Goal: Transaction & Acquisition: Purchase product/service

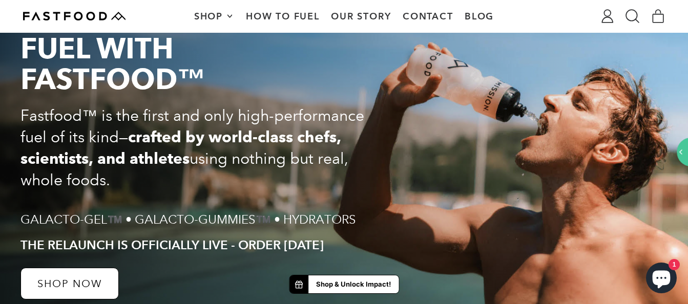
scroll to position [205, 0]
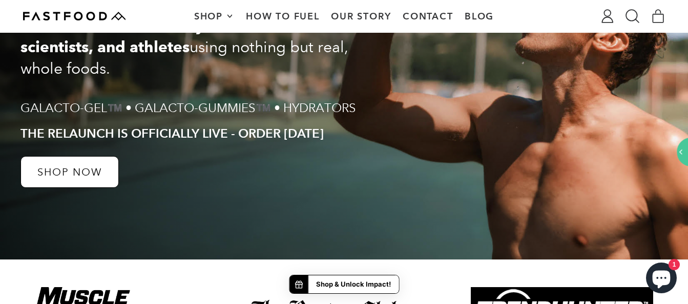
click at [58, 182] on link "SHOP NOW" at bounding box center [70, 172] width 98 height 32
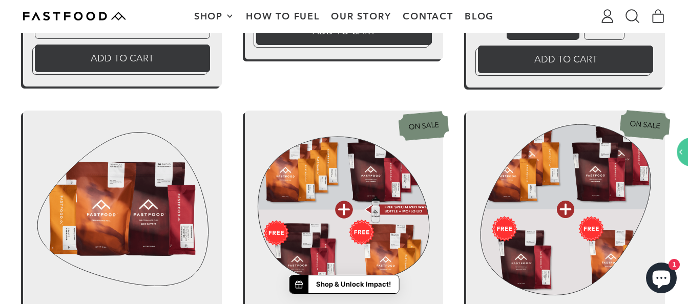
drag, startPoint x: 51, startPoint y: 206, endPoint x: 49, endPoint y: 216, distance: 10.5
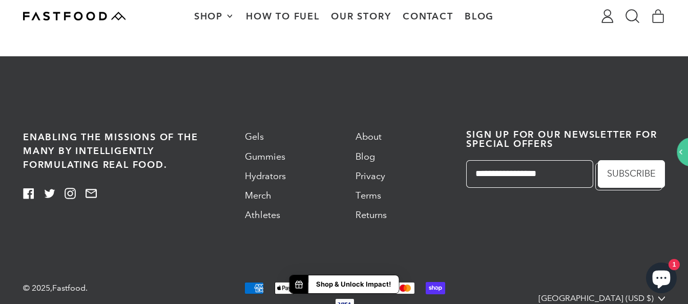
drag, startPoint x: 56, startPoint y: 237, endPoint x: 58, endPoint y: 230, distance: 8.0
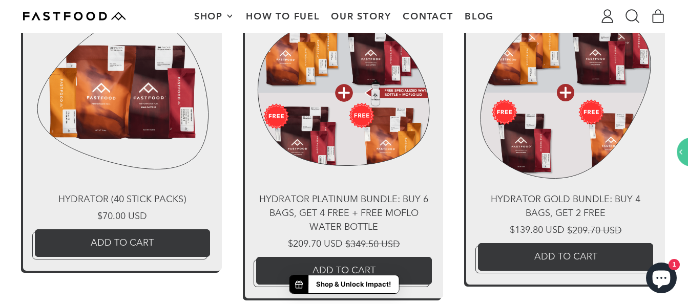
scroll to position [2934, 0]
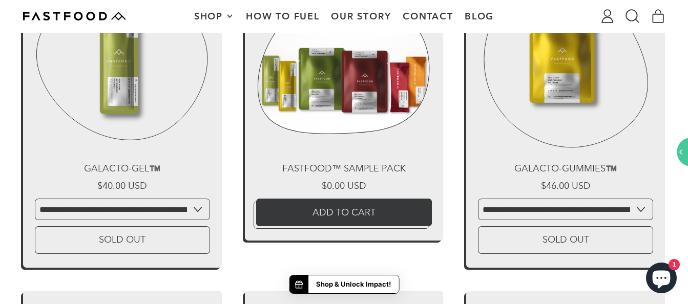
scroll to position [1602, 0]
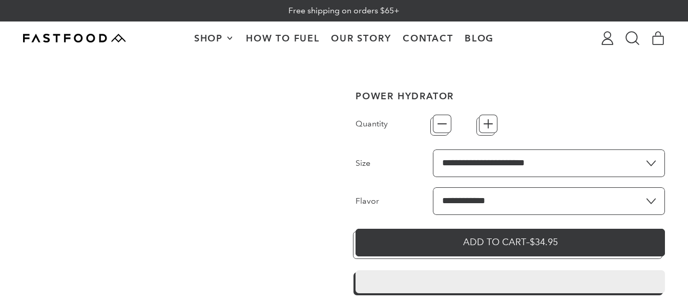
type input "*"
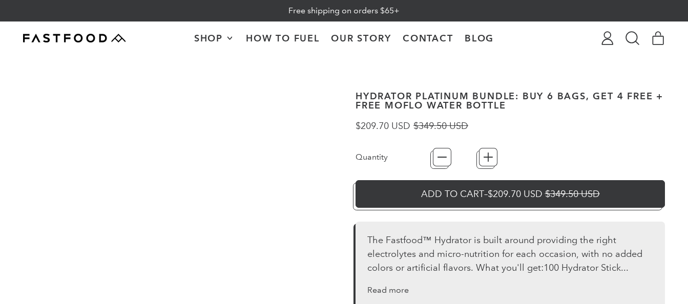
type input "*"
